Goal: Information Seeking & Learning: Learn about a topic

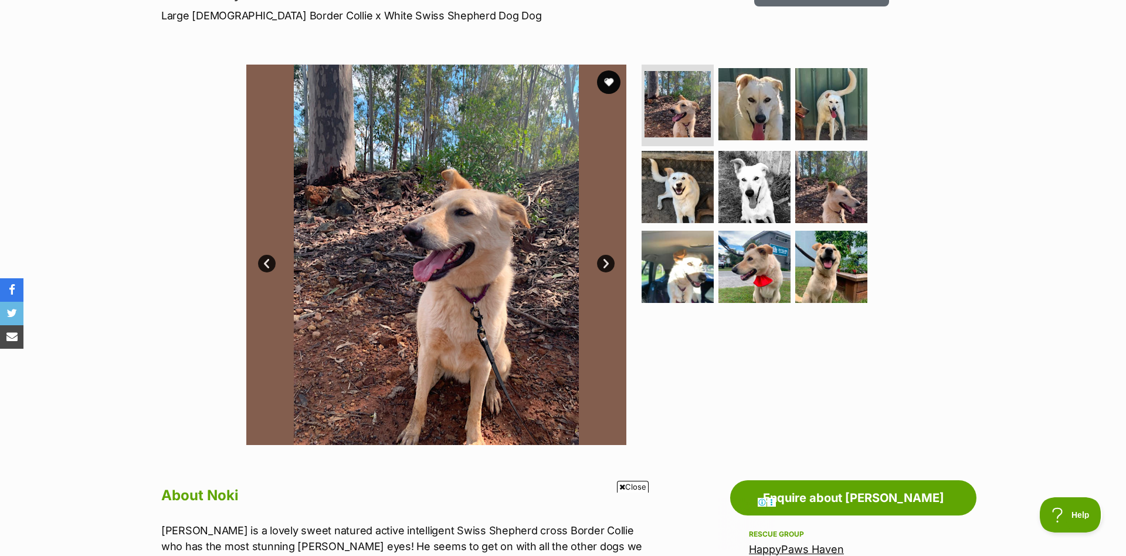
click at [609, 264] on link "Next" at bounding box center [606, 264] width 18 height 18
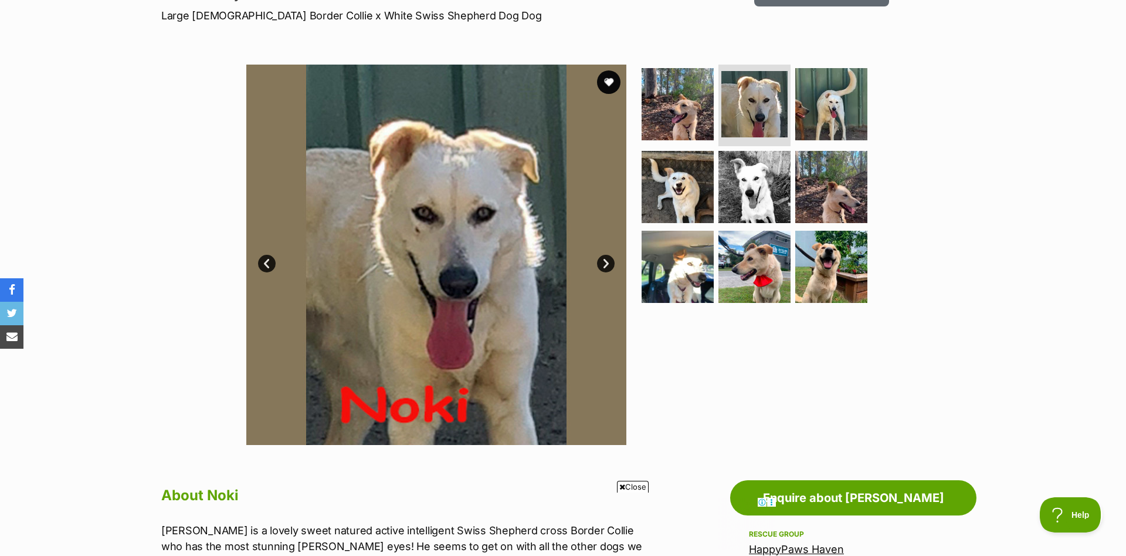
click at [609, 264] on link "Next" at bounding box center [606, 264] width 18 height 18
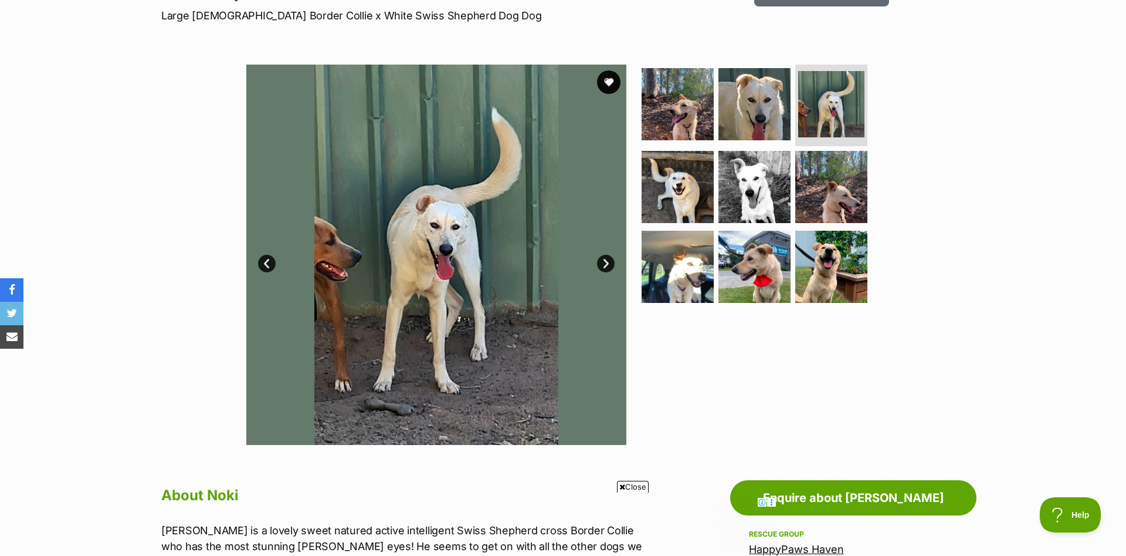
click at [609, 264] on link "Next" at bounding box center [606, 264] width 18 height 18
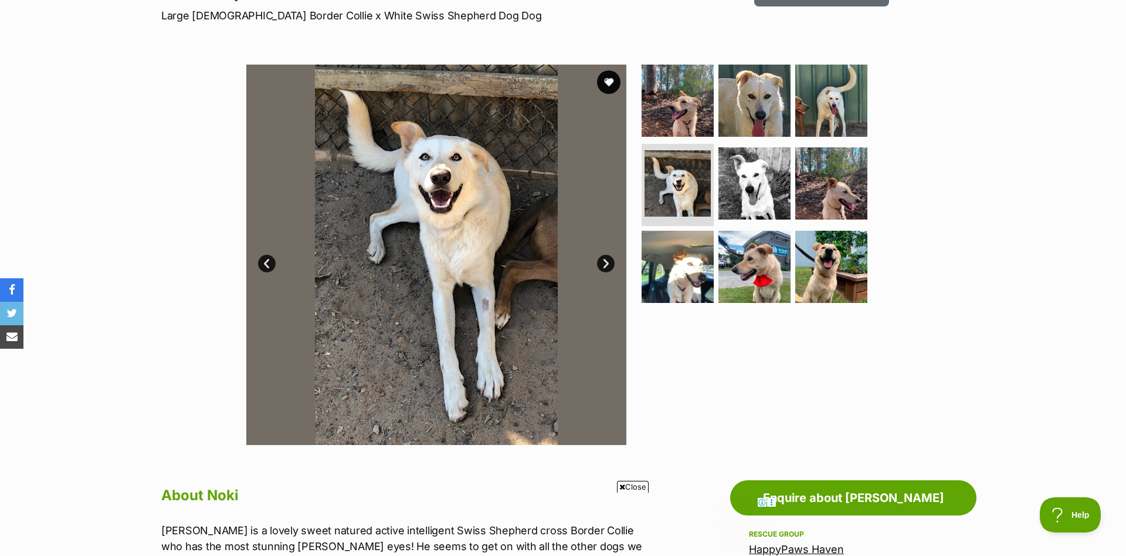
click at [609, 264] on link "Next" at bounding box center [606, 264] width 18 height 18
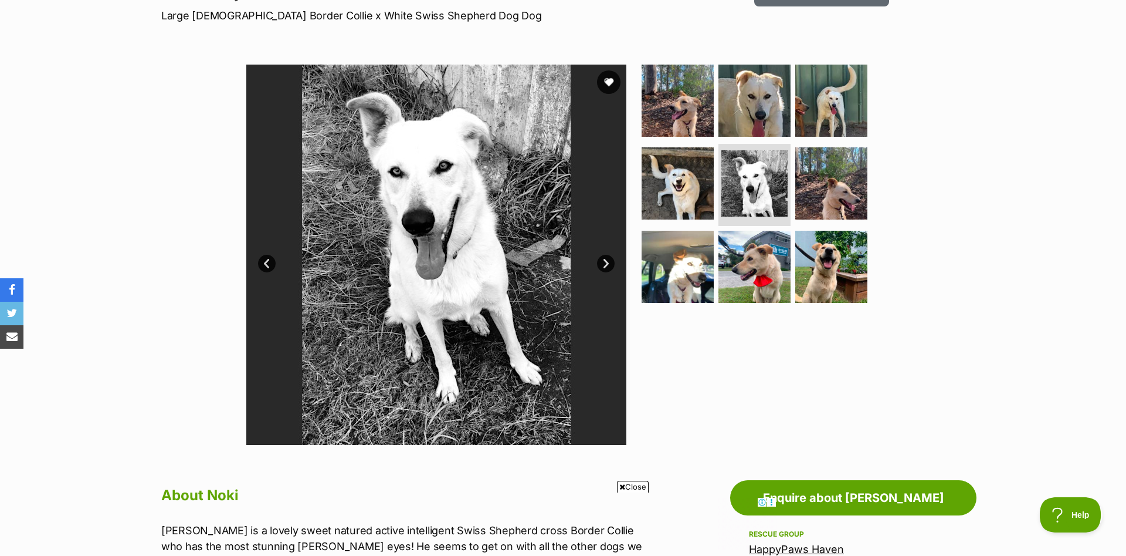
click at [609, 264] on link "Next" at bounding box center [606, 264] width 18 height 18
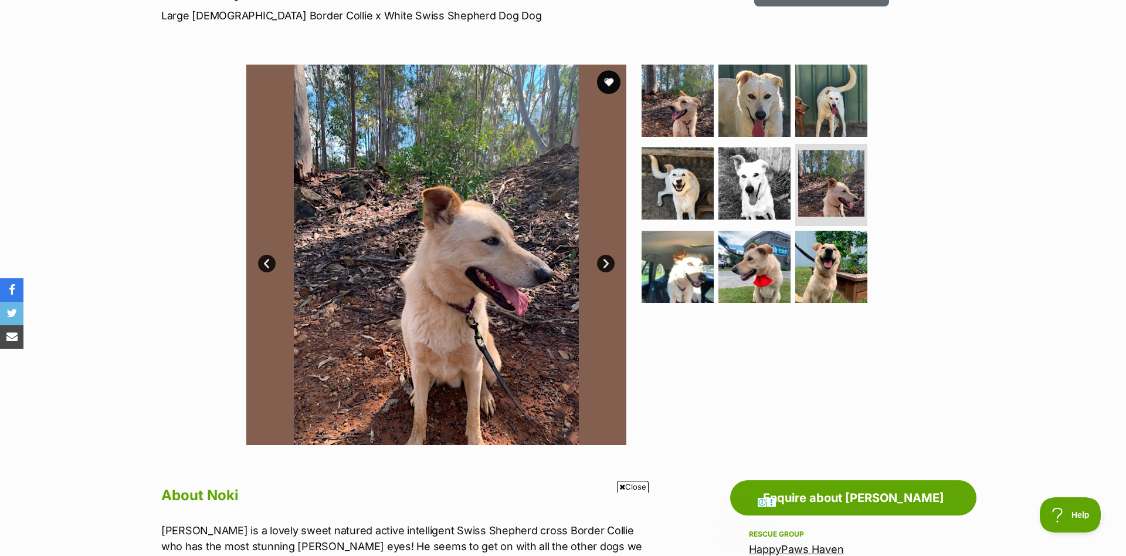
click at [609, 264] on link "Next" at bounding box center [606, 264] width 18 height 18
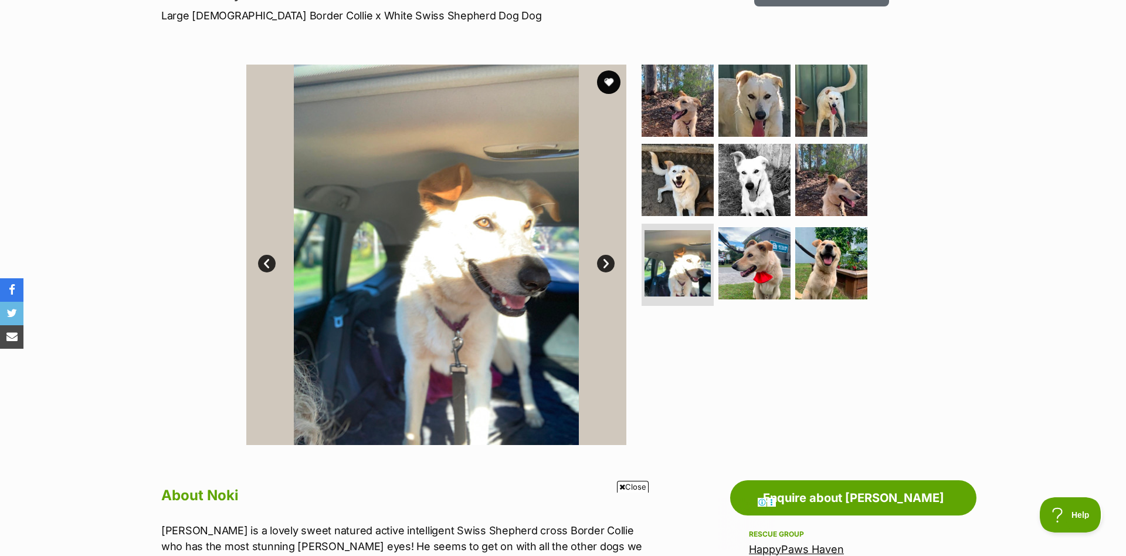
click at [609, 264] on link "Next" at bounding box center [606, 264] width 18 height 18
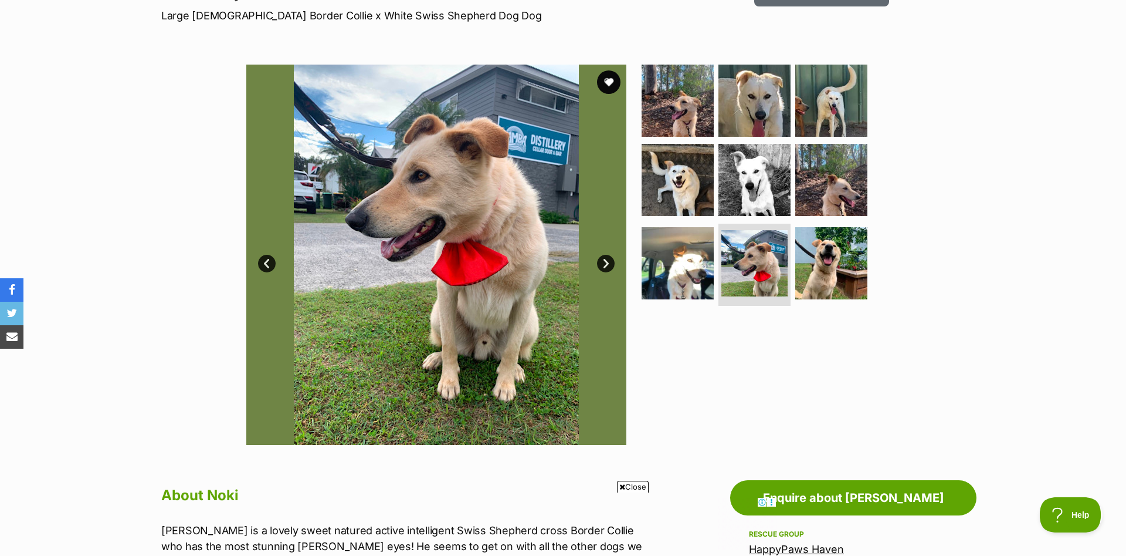
click at [609, 264] on link "Next" at bounding box center [606, 264] width 18 height 18
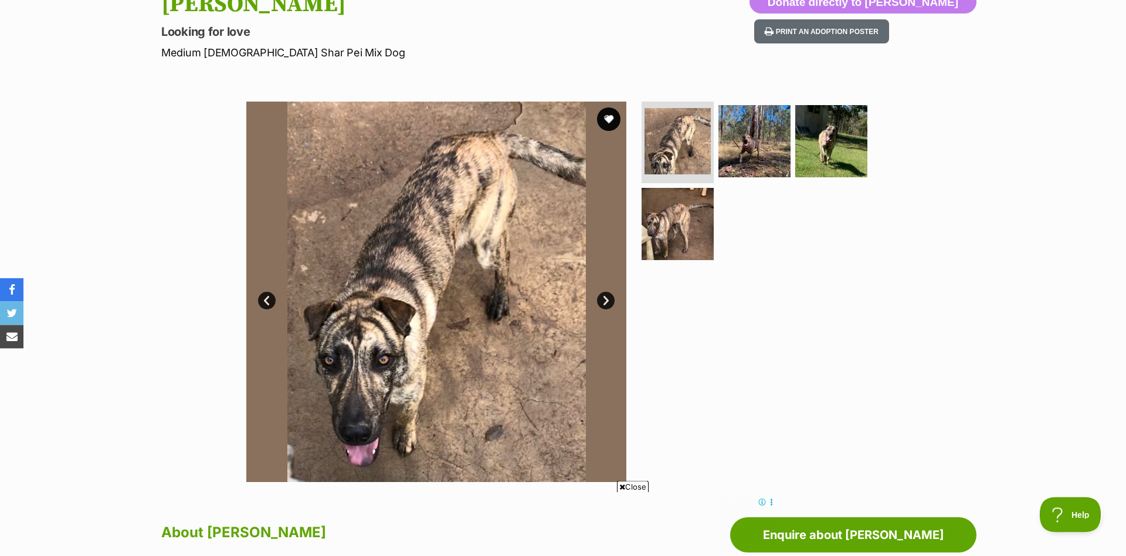
scroll to position [120, 0]
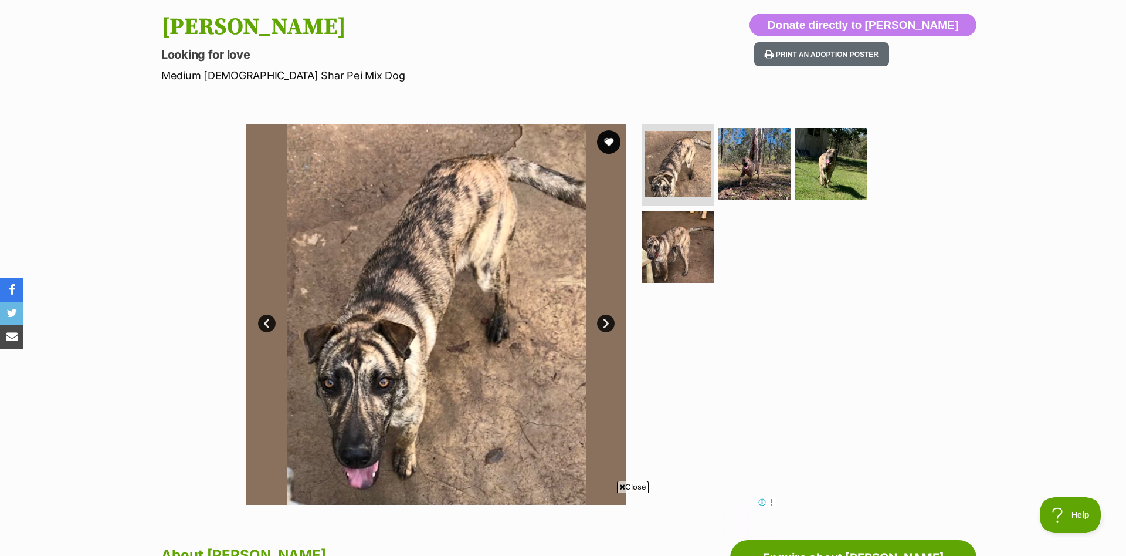
click at [607, 319] on link "Next" at bounding box center [606, 323] width 18 height 18
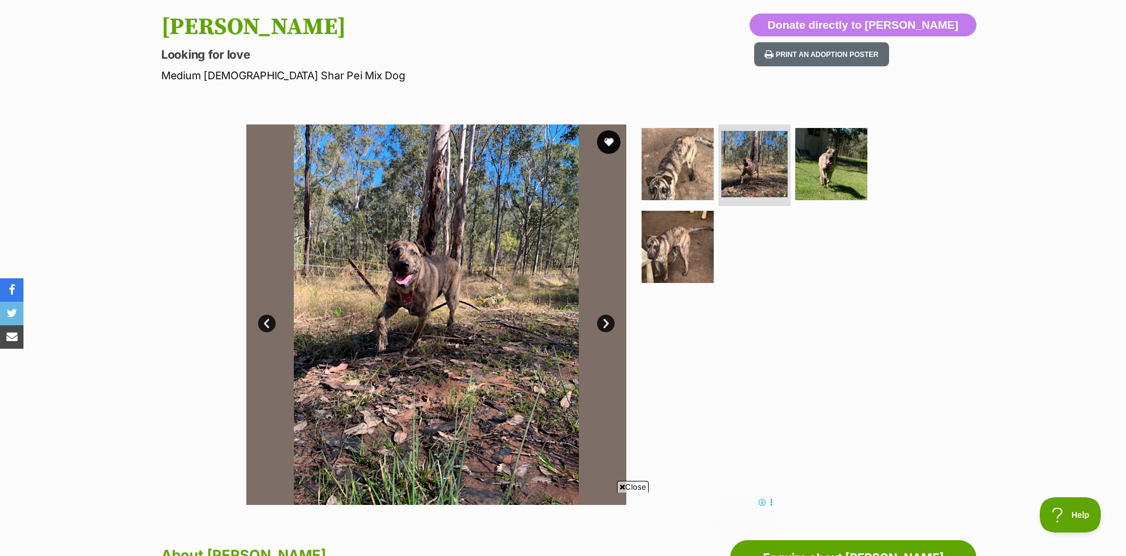
click at [607, 319] on link "Next" at bounding box center [606, 323] width 18 height 18
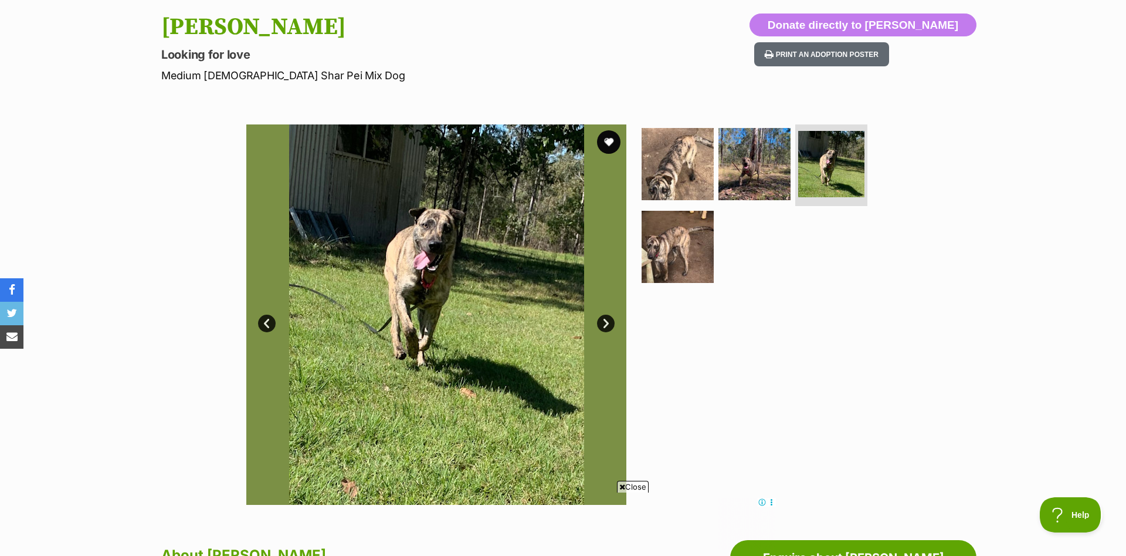
click at [607, 319] on link "Next" at bounding box center [606, 323] width 18 height 18
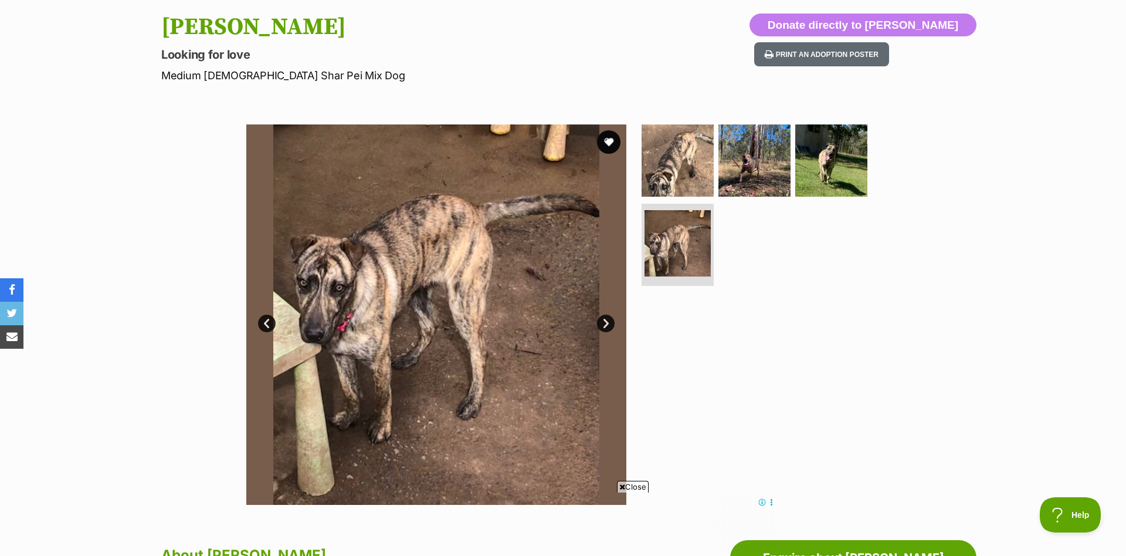
scroll to position [479, 0]
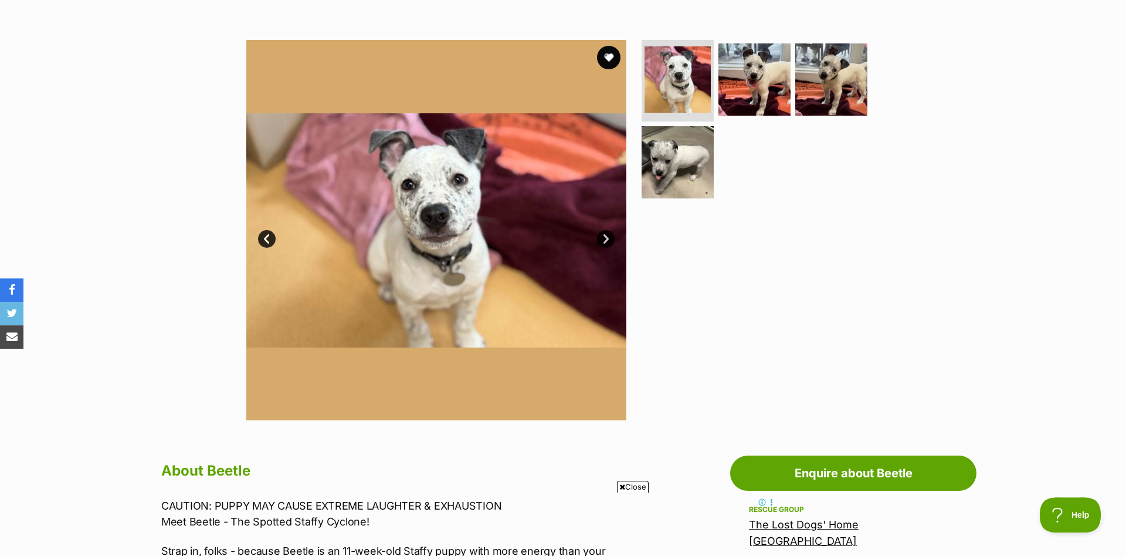
scroll to position [180, 0]
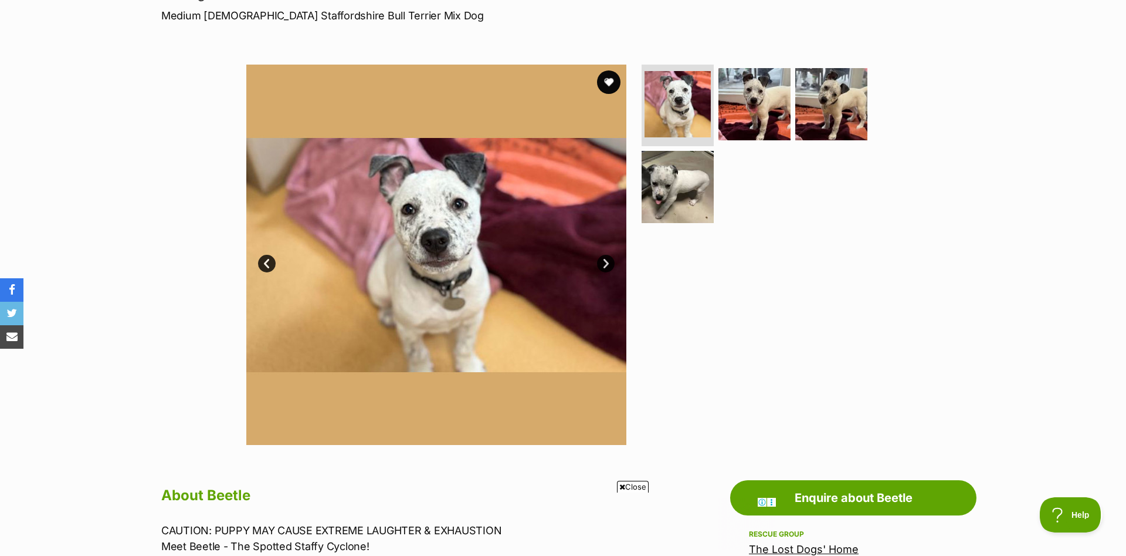
click at [605, 267] on link "Next" at bounding box center [606, 264] width 18 height 18
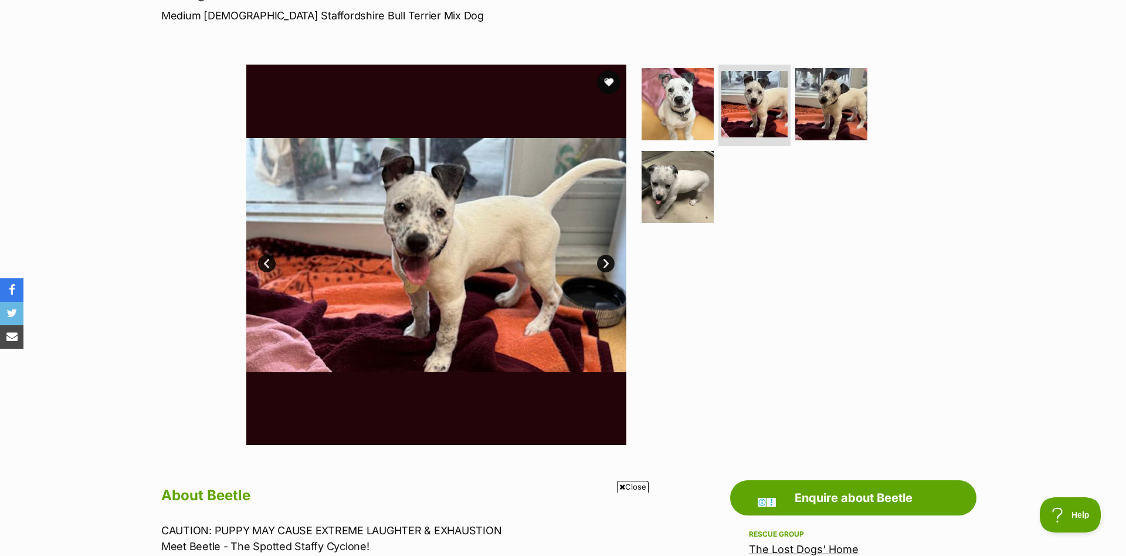
click at [605, 267] on link "Next" at bounding box center [606, 264] width 18 height 18
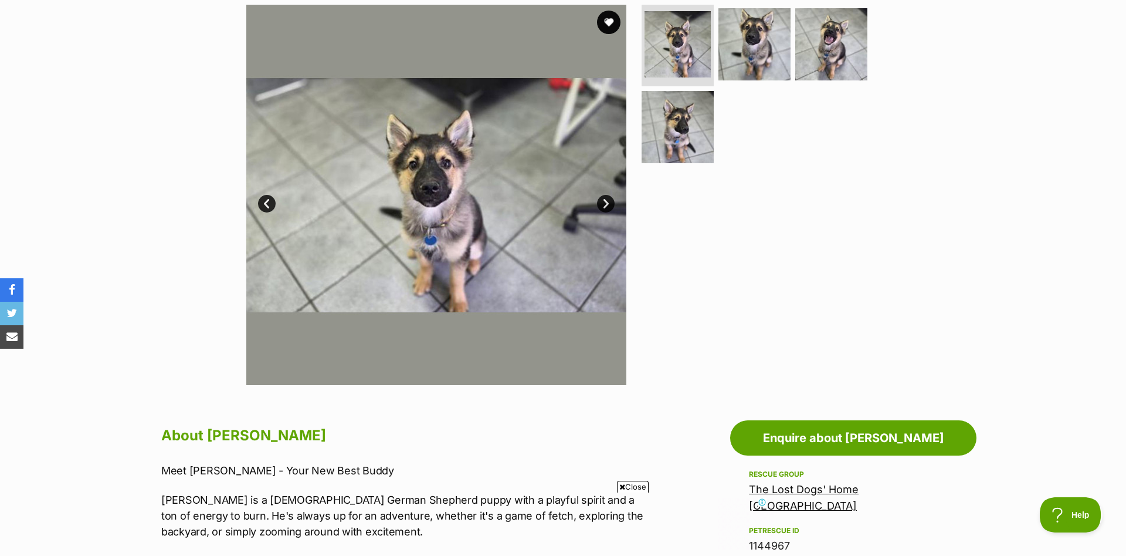
click at [604, 208] on link "Next" at bounding box center [606, 204] width 18 height 18
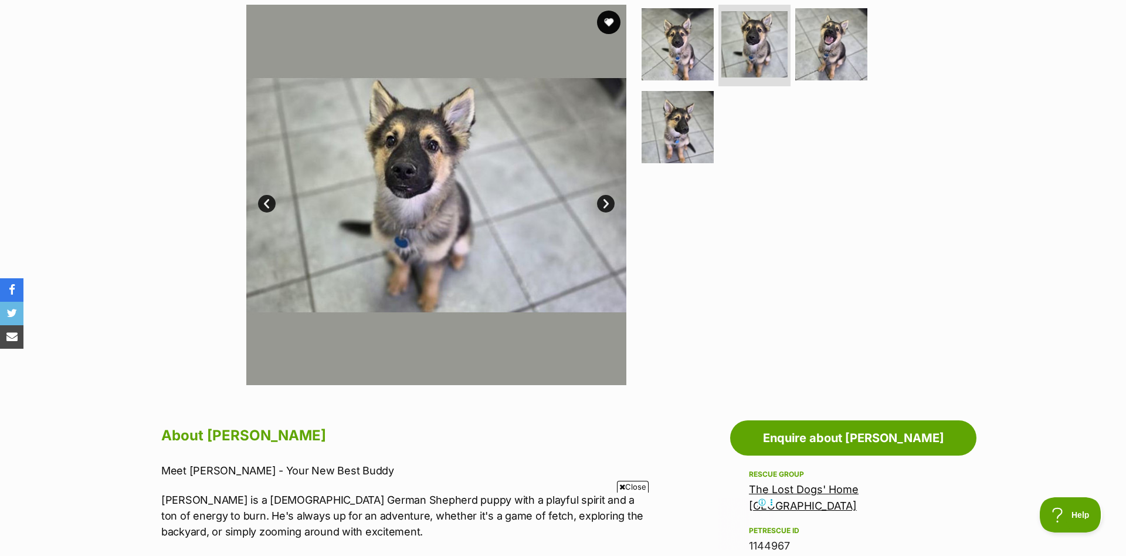
click at [601, 208] on link "Next" at bounding box center [606, 204] width 18 height 18
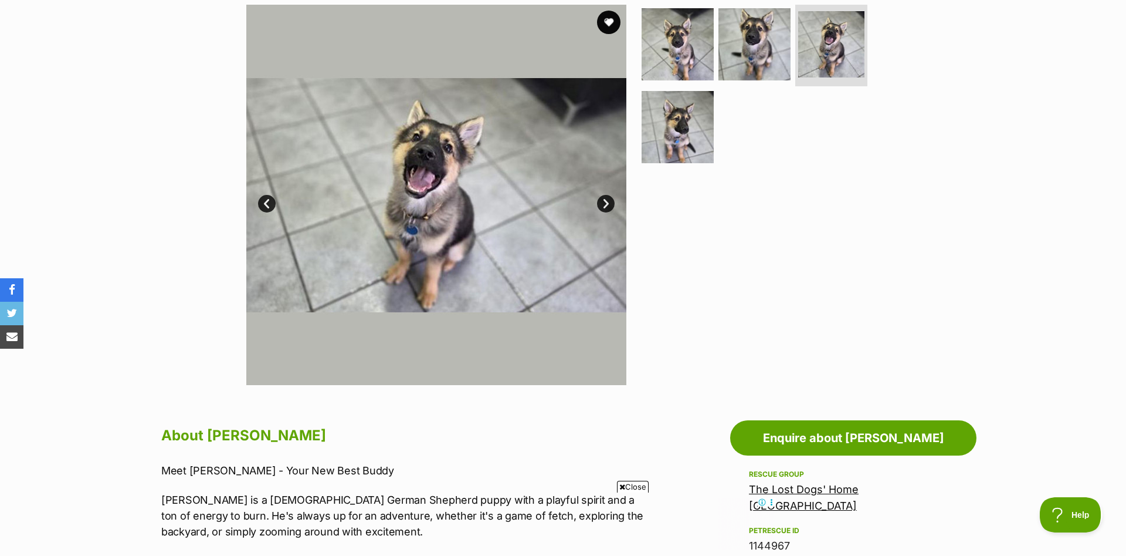
click at [601, 208] on link "Next" at bounding box center [606, 204] width 18 height 18
